Goal: Navigation & Orientation: Understand site structure

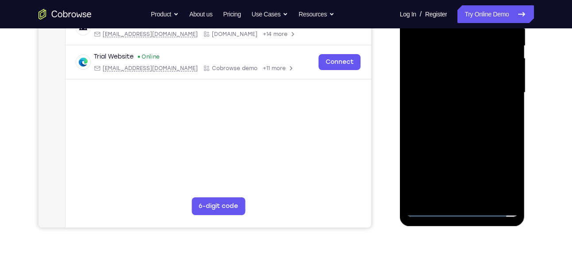
scroll to position [188, 0]
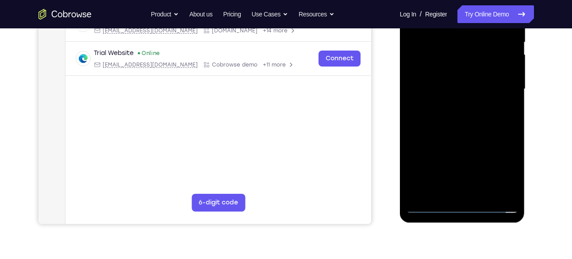
click at [459, 208] on div at bounding box center [463, 89] width 112 height 248
click at [499, 173] on div at bounding box center [463, 89] width 112 height 248
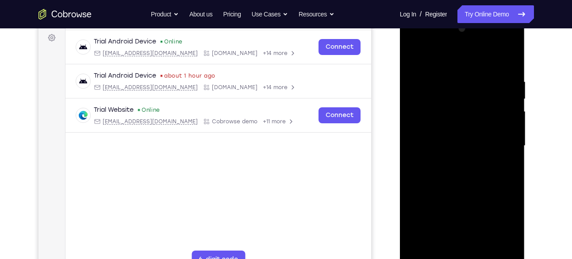
scroll to position [125, 0]
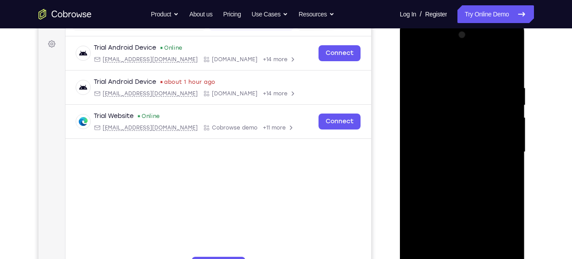
click at [455, 67] on div at bounding box center [463, 152] width 112 height 248
click at [500, 146] on div at bounding box center [463, 152] width 112 height 248
click at [453, 169] on div at bounding box center [463, 152] width 112 height 248
click at [471, 147] on div at bounding box center [463, 152] width 112 height 248
click at [417, 117] on div at bounding box center [463, 152] width 112 height 248
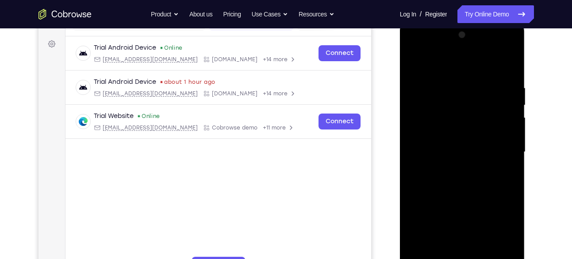
click at [431, 138] on div at bounding box center [463, 152] width 112 height 248
click at [434, 150] on div at bounding box center [463, 152] width 112 height 248
click at [457, 184] on div at bounding box center [463, 152] width 112 height 248
click at [474, 175] on div at bounding box center [463, 152] width 112 height 248
click at [467, 177] on div at bounding box center [463, 152] width 112 height 248
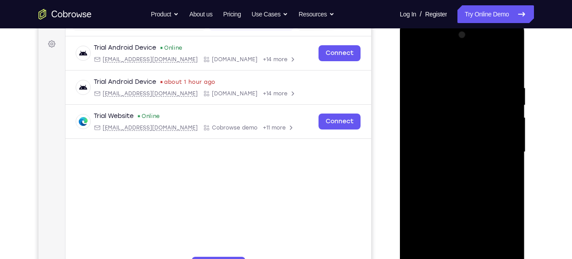
click at [458, 172] on div at bounding box center [463, 152] width 112 height 248
click at [464, 164] on div at bounding box center [463, 152] width 112 height 248
click at [453, 135] on div at bounding box center [463, 152] width 112 height 248
click at [453, 151] on div at bounding box center [463, 152] width 112 height 248
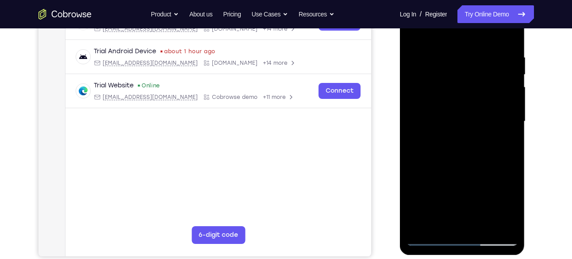
scroll to position [159, 0]
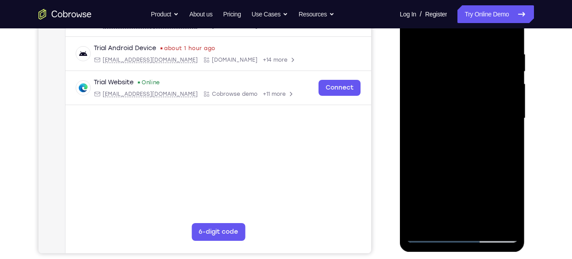
click at [475, 149] on div at bounding box center [463, 118] width 112 height 248
click at [466, 143] on div at bounding box center [463, 118] width 112 height 248
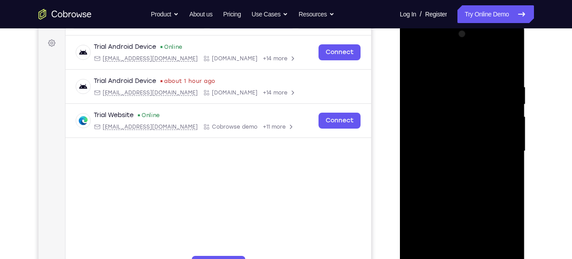
scroll to position [107, 0]
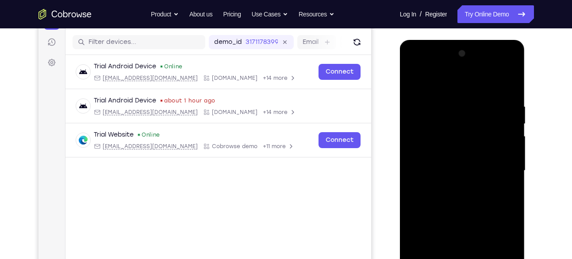
click at [513, 97] on div at bounding box center [463, 170] width 112 height 248
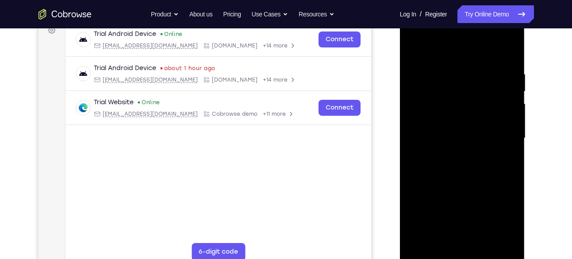
scroll to position [139, 0]
click at [464, 177] on div at bounding box center [463, 138] width 112 height 248
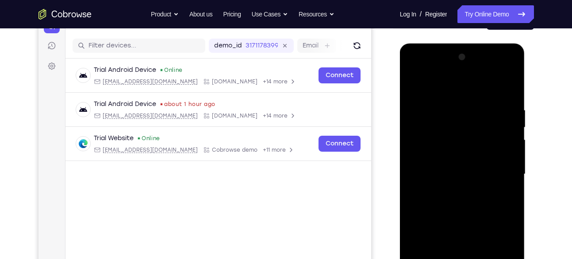
scroll to position [103, 0]
click at [452, 111] on div at bounding box center [463, 174] width 112 height 248
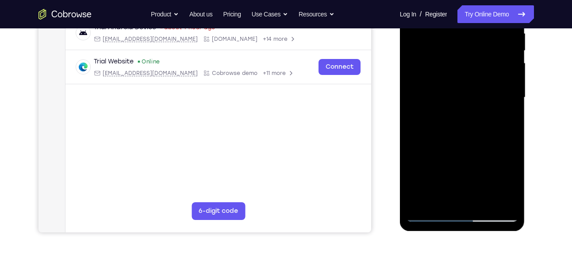
scroll to position [181, 0]
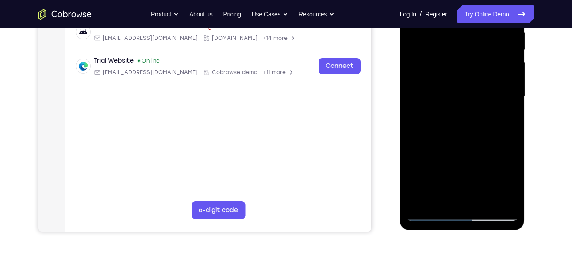
click at [453, 195] on div at bounding box center [463, 97] width 112 height 248
click at [428, 213] on div at bounding box center [463, 97] width 112 height 248
click at [505, 196] on div at bounding box center [463, 97] width 112 height 248
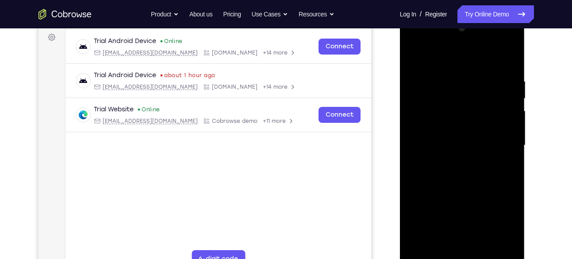
scroll to position [131, 0]
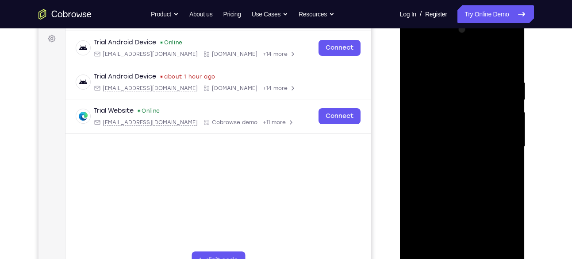
click at [505, 196] on div at bounding box center [463, 147] width 112 height 248
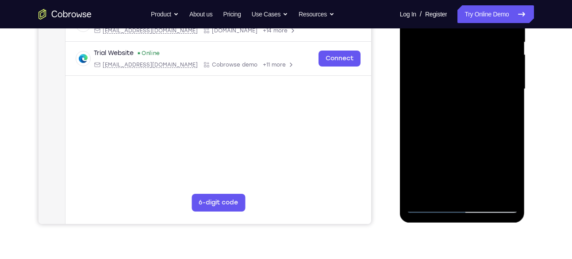
scroll to position [189, 0]
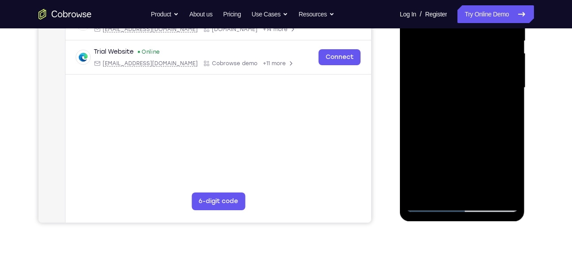
click at [466, 188] on div at bounding box center [463, 88] width 112 height 248
click at [432, 206] on div at bounding box center [463, 88] width 112 height 248
click at [504, 188] on div at bounding box center [463, 88] width 112 height 248
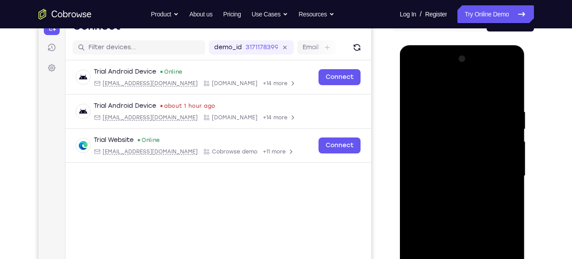
scroll to position [101, 0]
click at [509, 91] on div at bounding box center [463, 176] width 112 height 248
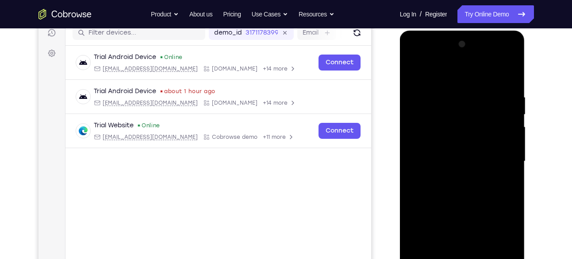
scroll to position [116, 0]
drag, startPoint x: 488, startPoint y: 90, endPoint x: 481, endPoint y: 227, distance: 137.4
click at [481, 227] on div at bounding box center [463, 161] width 112 height 248
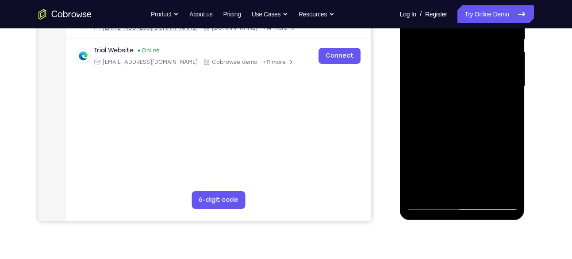
scroll to position [193, 0]
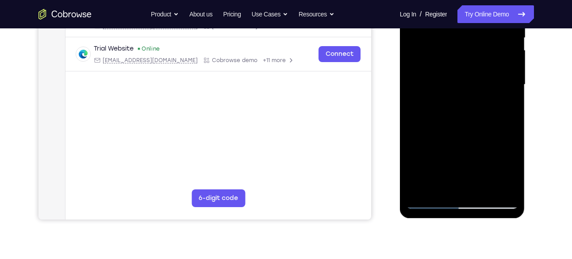
click at [483, 188] on div at bounding box center [463, 85] width 112 height 248
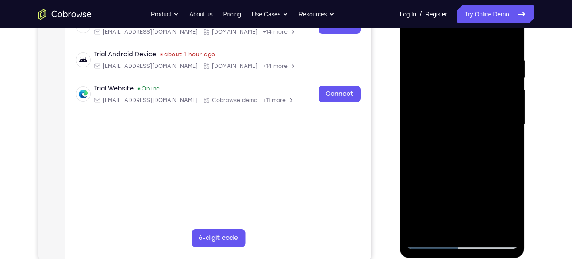
scroll to position [115, 0]
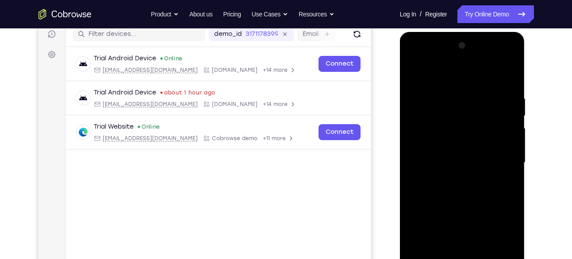
click at [466, 209] on div at bounding box center [463, 163] width 112 height 248
click at [460, 155] on div at bounding box center [463, 163] width 112 height 248
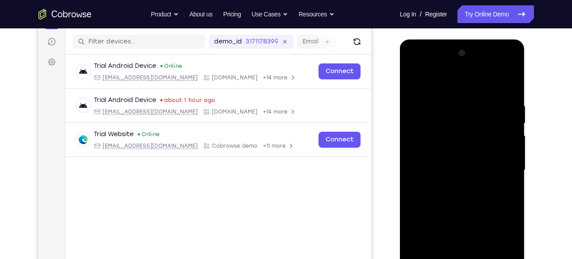
scroll to position [107, 0]
click at [415, 83] on div at bounding box center [463, 170] width 112 height 248
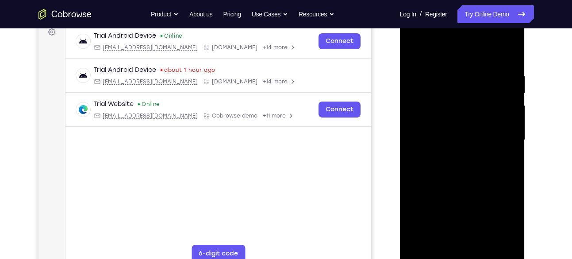
scroll to position [138, 0]
click at [449, 172] on div at bounding box center [463, 139] width 112 height 248
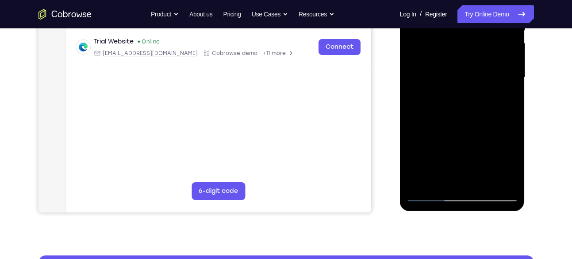
scroll to position [199, 0]
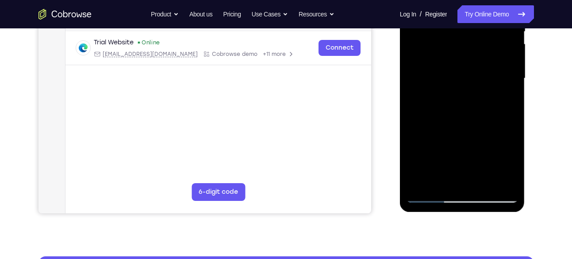
click at [455, 128] on div at bounding box center [463, 78] width 112 height 248
click at [468, 131] on div at bounding box center [463, 78] width 112 height 248
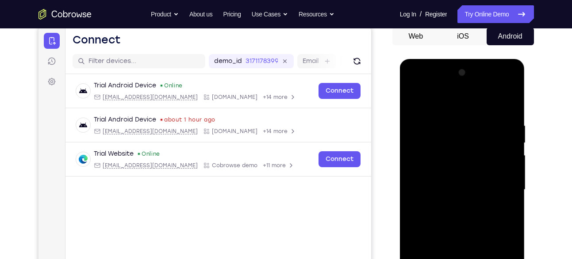
scroll to position [85, 0]
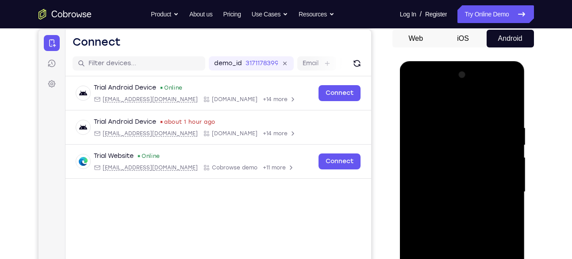
click at [431, 149] on div at bounding box center [463, 192] width 112 height 248
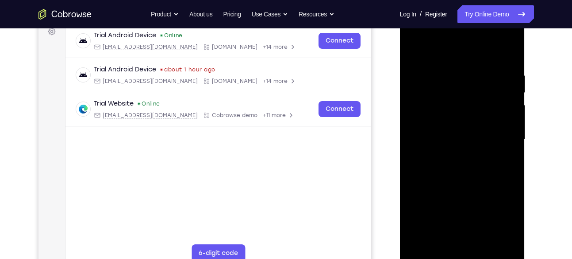
scroll to position [139, 0]
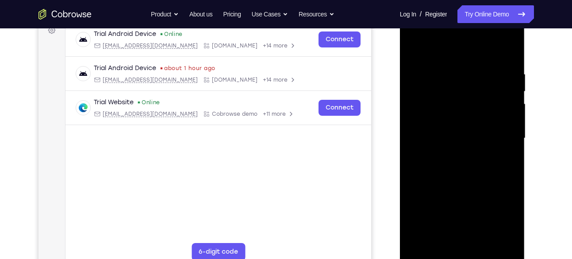
click at [448, 173] on div at bounding box center [463, 138] width 112 height 248
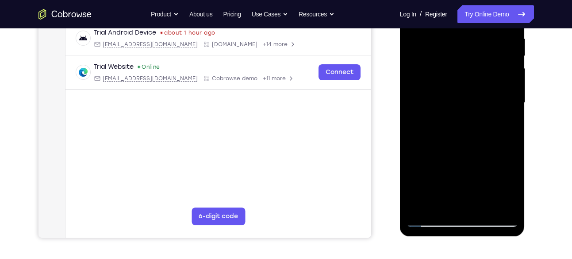
scroll to position [175, 0]
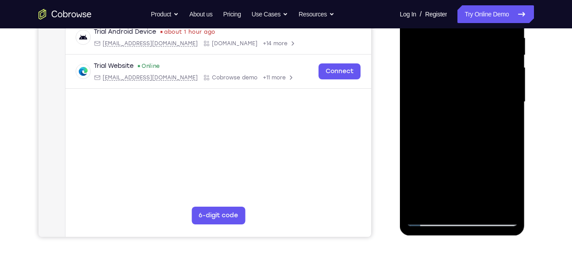
click at [440, 205] on div at bounding box center [463, 102] width 112 height 248
click at [486, 151] on div at bounding box center [463, 102] width 112 height 248
click at [505, 118] on div at bounding box center [463, 102] width 112 height 248
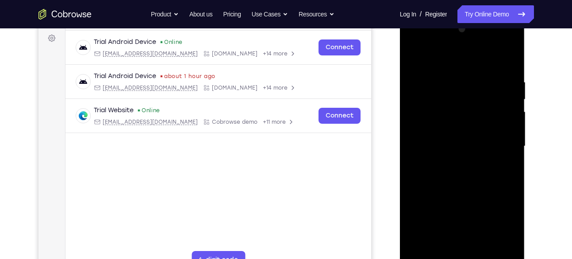
scroll to position [105, 0]
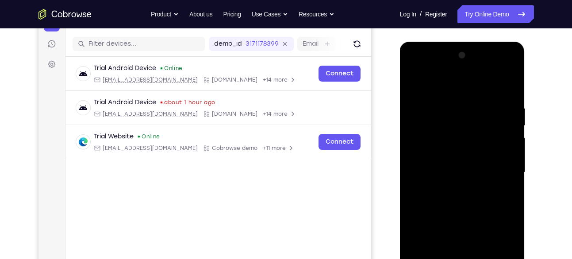
click at [414, 84] on div at bounding box center [463, 172] width 112 height 248
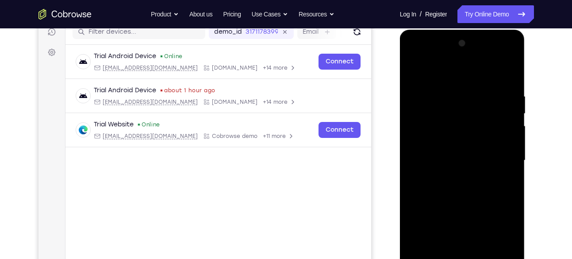
scroll to position [118, 0]
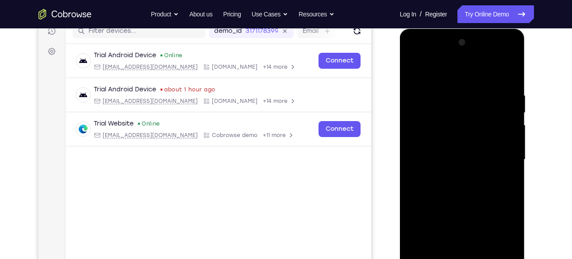
click at [462, 176] on div at bounding box center [463, 159] width 112 height 248
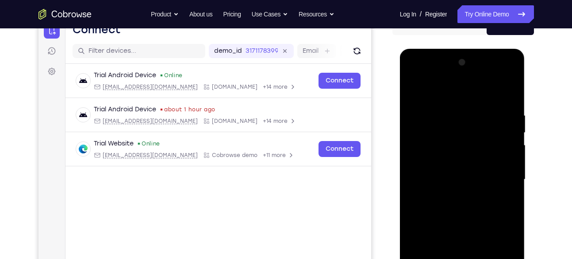
scroll to position [87, 0]
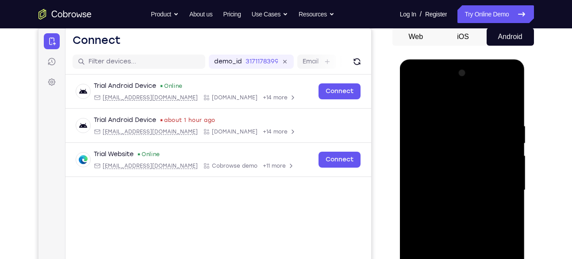
click at [414, 102] on div at bounding box center [463, 190] width 112 height 248
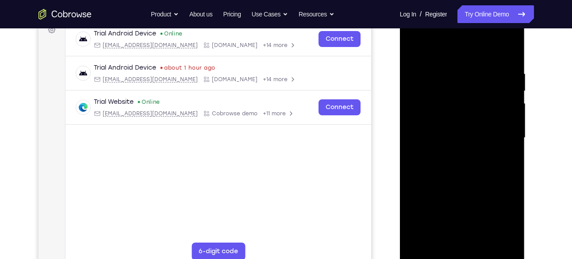
scroll to position [145, 0]
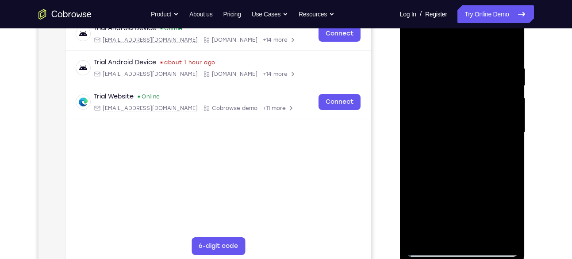
click at [466, 189] on div at bounding box center [463, 132] width 112 height 248
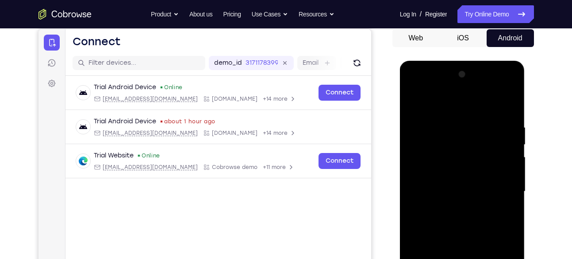
scroll to position [69, 0]
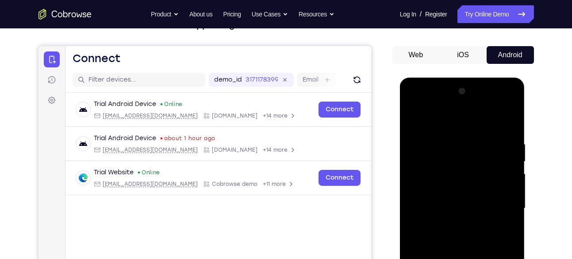
click at [411, 122] on div at bounding box center [463, 208] width 112 height 248
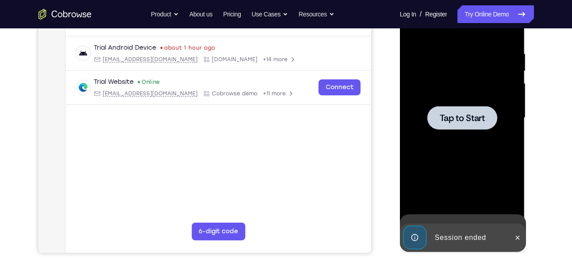
scroll to position [155, 0]
